Goal: Transaction & Acquisition: Register for event/course

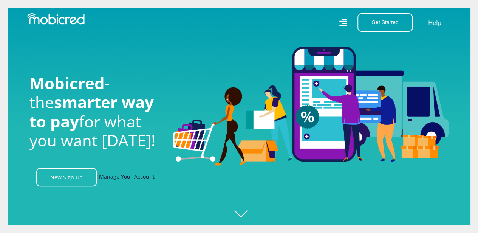
click at [110, 182] on link "Manage Your Account" at bounding box center [127, 177] width 56 height 19
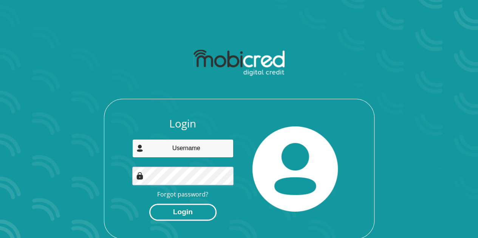
type input "[EMAIL_ADDRESS][DOMAIN_NAME]"
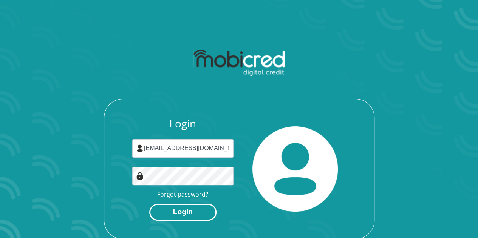
click at [184, 211] on button "Login" at bounding box center [182, 212] width 67 height 17
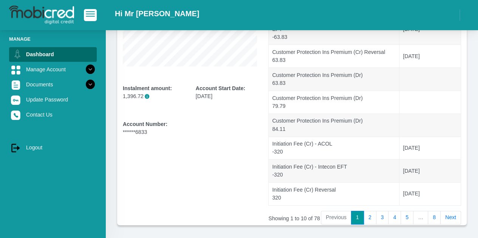
scroll to position [165, 0]
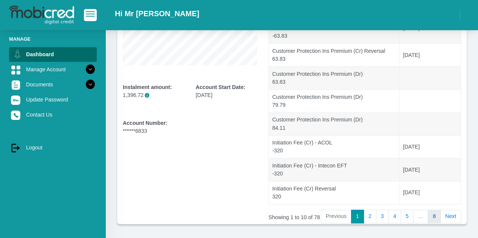
click at [432, 210] on link "8" at bounding box center [434, 217] width 13 height 14
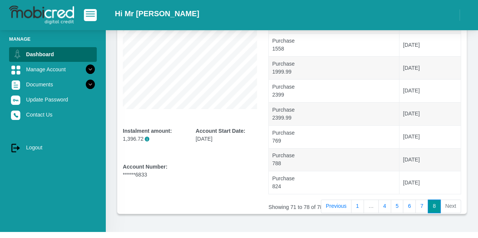
scroll to position [122, 0]
click at [444, 205] on li "Next" at bounding box center [450, 206] width 20 height 14
click at [424, 204] on link "7" at bounding box center [421, 206] width 13 height 14
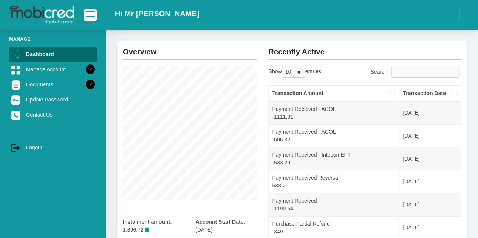
scroll to position [0, 0]
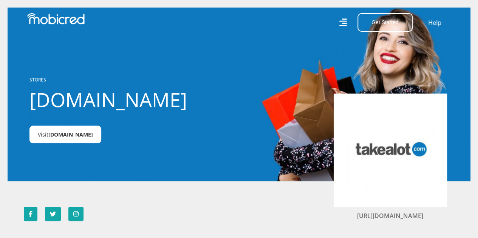
click at [70, 136] on span "Takealot.credit" at bounding box center [70, 134] width 45 height 7
click at [343, 28] on div "Get Started Open an Account Account Holder Login Help" at bounding box center [348, 22] width 218 height 19
click at [343, 26] on icon at bounding box center [343, 23] width 8 height 8
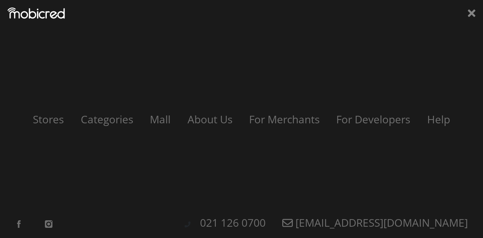
click at [384, 181] on div "Stores Categories Mall About Us For Merchants For Developers Help Sign Up Sign …" at bounding box center [241, 119] width 483 height 238
click at [473, 16] on icon at bounding box center [472, 13] width 8 height 11
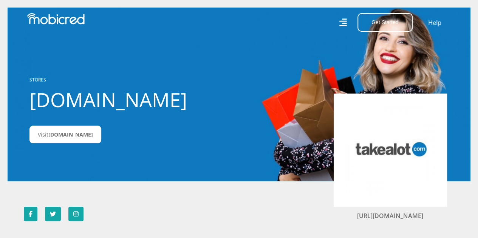
click at [73, 20] on img at bounding box center [55, 18] width 57 height 11
click at [375, 19] on button "Get Started" at bounding box center [384, 22] width 55 height 19
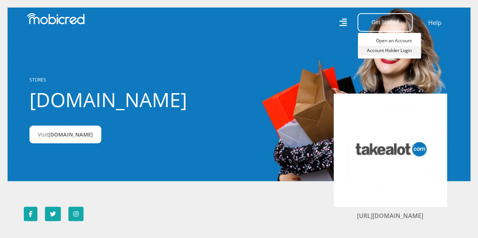
click at [386, 47] on link "Account Holder Login" at bounding box center [389, 51] width 63 height 10
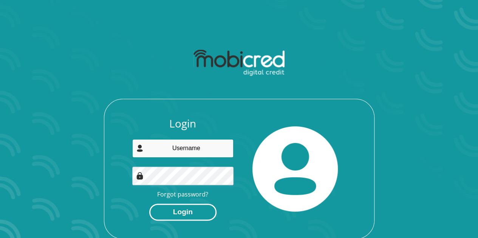
type input "[EMAIL_ADDRESS][DOMAIN_NAME]"
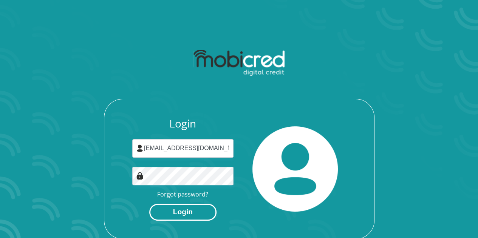
click at [189, 209] on button "Login" at bounding box center [182, 212] width 67 height 17
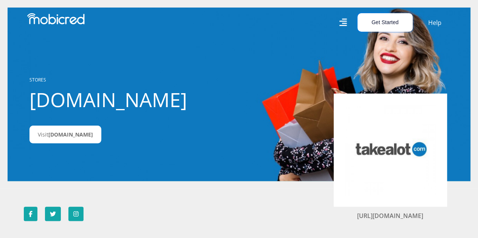
click at [393, 23] on button "Get Started" at bounding box center [384, 22] width 55 height 19
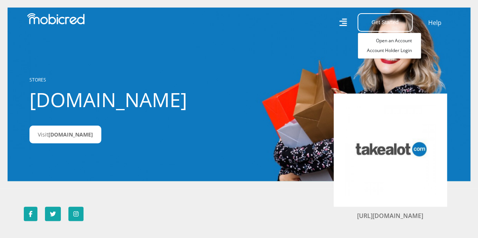
click at [344, 23] on icon at bounding box center [343, 22] width 8 height 11
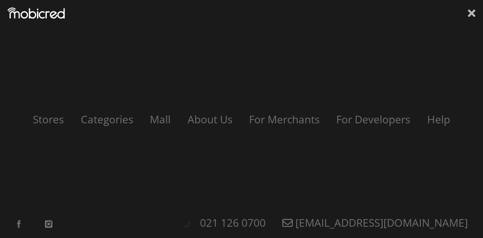
click at [472, 10] on icon at bounding box center [472, 13] width 8 height 11
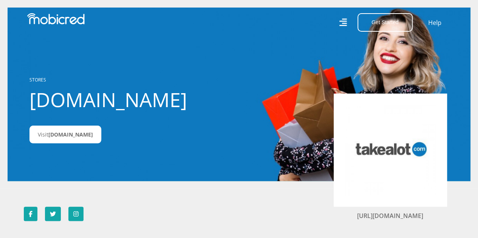
click at [347, 24] on icon at bounding box center [343, 23] width 8 height 8
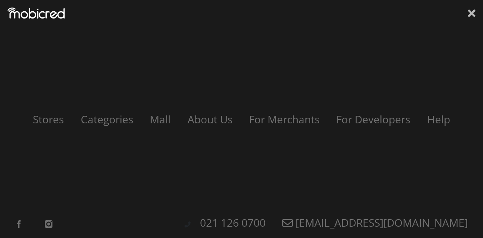
click at [471, 13] on icon at bounding box center [472, 13] width 8 height 8
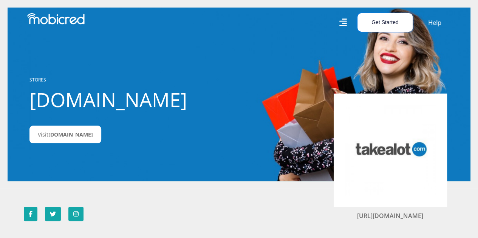
click at [391, 21] on button "Get Started" at bounding box center [384, 22] width 55 height 19
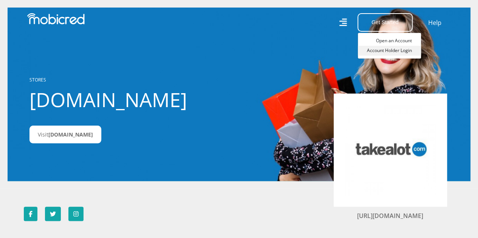
click at [392, 50] on link "Account Holder Login" at bounding box center [389, 51] width 63 height 10
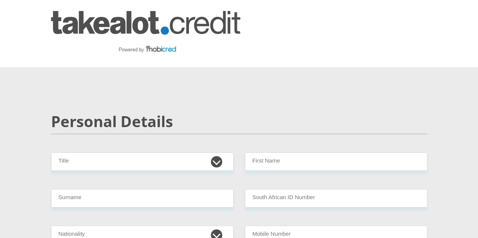
click at [0, 0] on img at bounding box center [0, 0] width 0 height 0
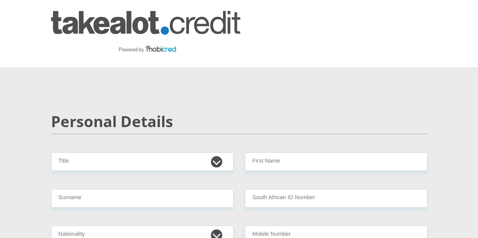
click at [0, 0] on img at bounding box center [0, 0] width 0 height 0
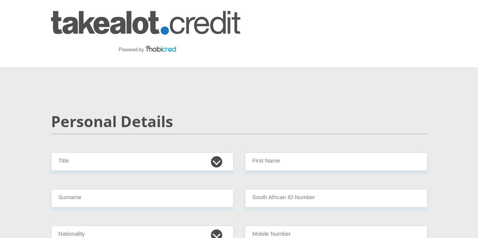
click at [0, 0] on img at bounding box center [0, 0] width 0 height 0
